Goal: Check status

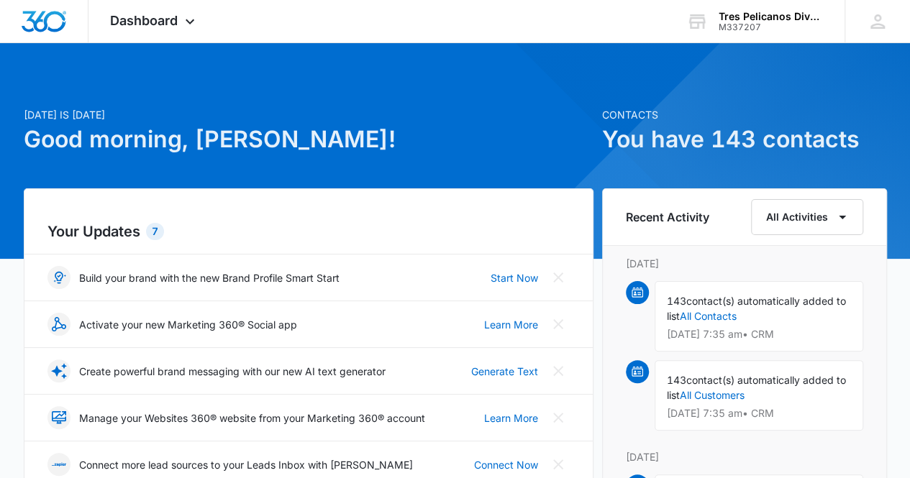
click at [158, 229] on div "7" at bounding box center [155, 231] width 18 height 17
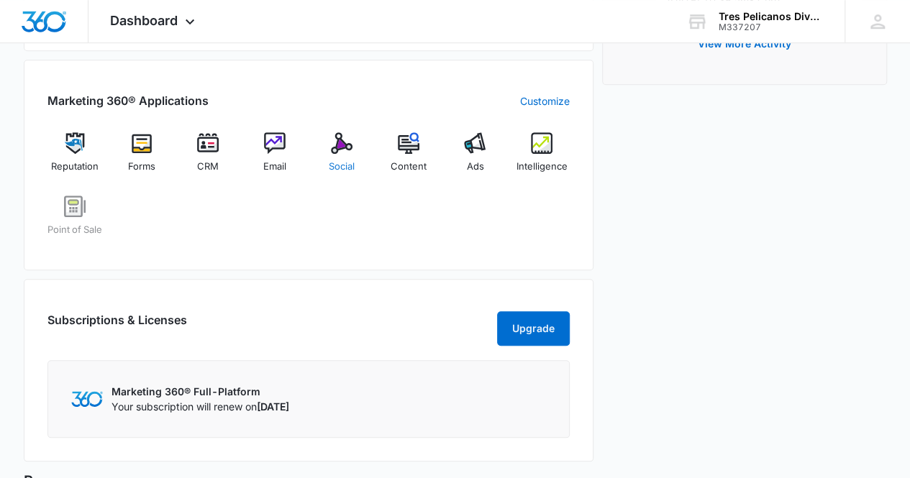
scroll to position [432, 0]
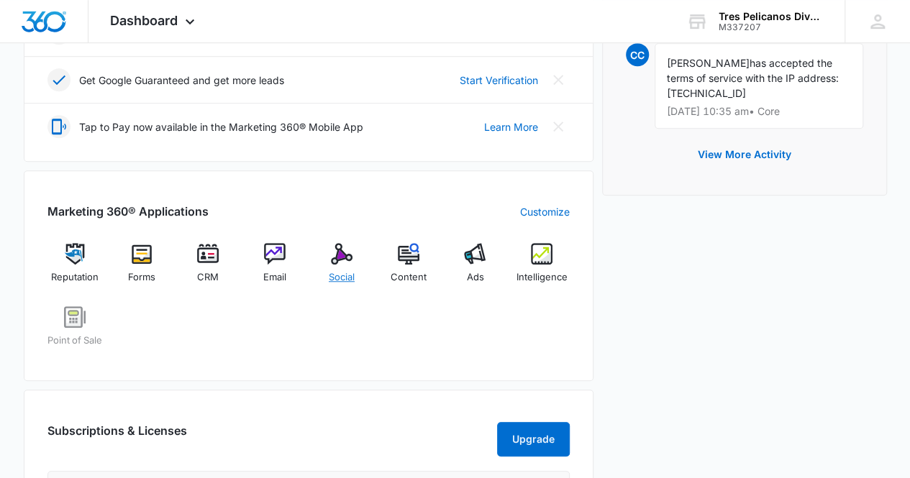
click at [340, 248] on img at bounding box center [342, 254] width 22 height 22
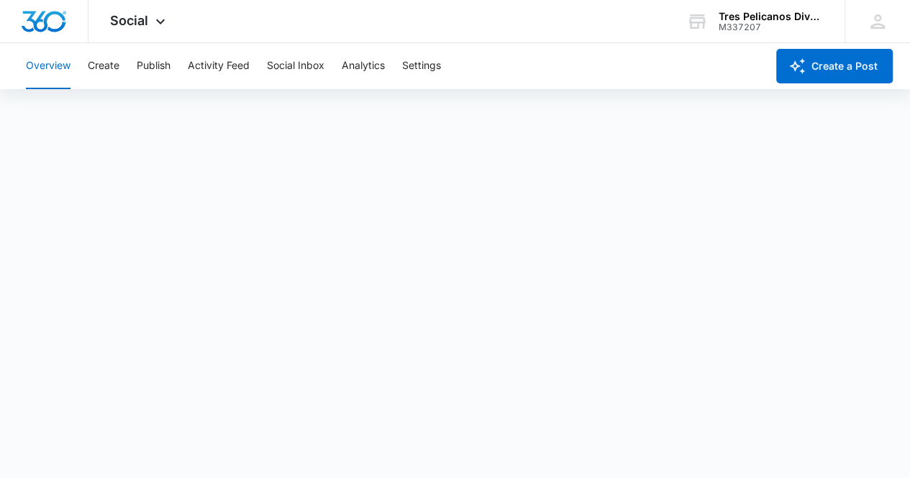
scroll to position [4, 0]
